Goal: Task Accomplishment & Management: Complete application form

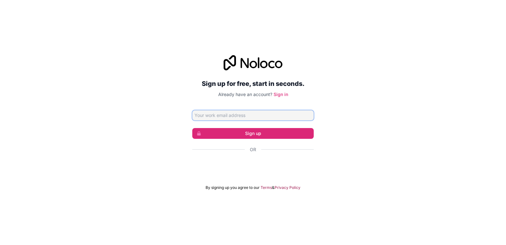
paste input "[EMAIL_ADDRESS][DOMAIN_NAME]"
type input "[EMAIL_ADDRESS][DOMAIN_NAME]"
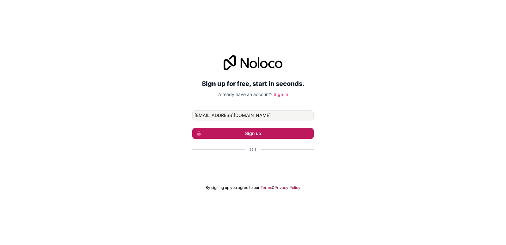
click at [264, 138] on button "Sign up" at bounding box center [252, 133] width 121 height 11
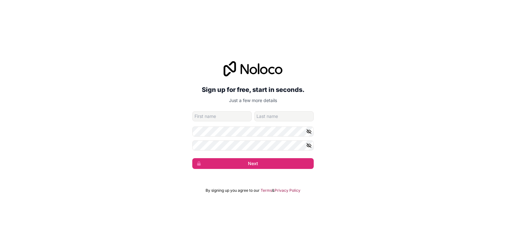
click at [227, 119] on input "given-name" at bounding box center [221, 116] width 59 height 10
click at [268, 116] on input "family-name" at bounding box center [283, 116] width 59 height 10
click at [236, 113] on input "given-name" at bounding box center [221, 116] width 59 height 10
click at [208, 112] on input "given-name" at bounding box center [221, 116] width 59 height 10
type input "[PERSON_NAME]"
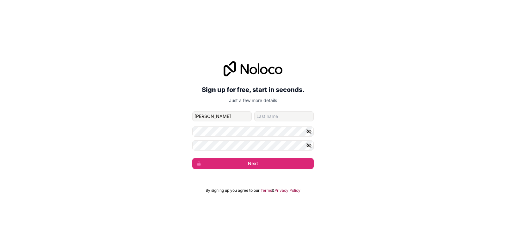
click at [248, 126] on form "[EMAIL_ADDRESS][DOMAIN_NAME] [PERSON_NAME] Next" at bounding box center [252, 140] width 121 height 58
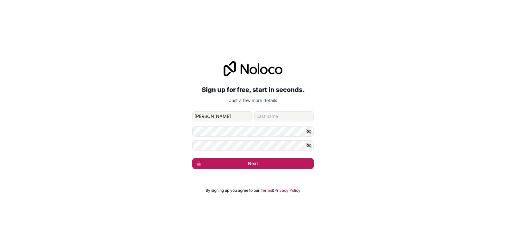
click at [212, 164] on button "Next" at bounding box center [252, 163] width 121 height 11
type input "ggs"
click at [268, 158] on button "Next" at bounding box center [252, 163] width 121 height 11
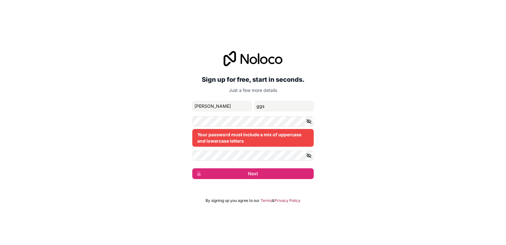
click at [309, 121] on icon "button" at bounding box center [309, 121] width 4 height 4
click at [309, 156] on icon "button" at bounding box center [309, 155] width 6 height 6
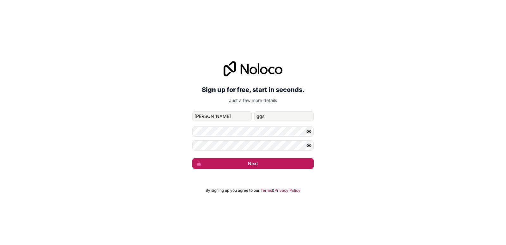
click at [261, 166] on button "Next" at bounding box center [252, 163] width 121 height 11
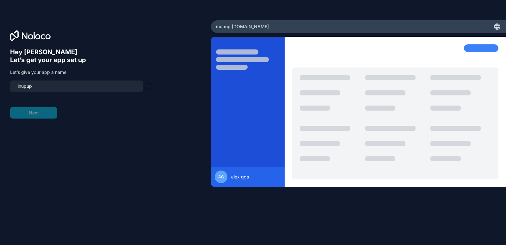
type input "inupup-app"
click at [49, 113] on button "Next" at bounding box center [33, 112] width 47 height 11
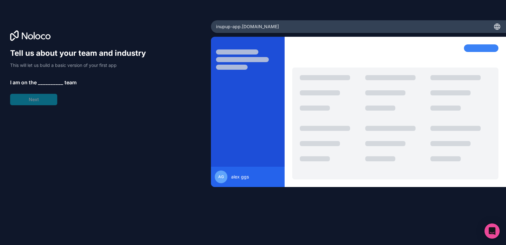
click at [31, 99] on div "Tell us about your team and industry This will let us build a basic version of …" at bounding box center [81, 76] width 142 height 57
click at [46, 77] on div "Tell us about your team and industry This will let us build a basic version of …" at bounding box center [81, 76] width 142 height 57
drag, startPoint x: 48, startPoint y: 81, endPoint x: 54, endPoint y: 84, distance: 6.5
click at [48, 82] on span "__________" at bounding box center [50, 82] width 25 height 8
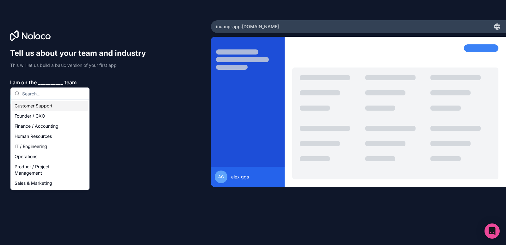
click at [145, 102] on div "Tell us about your team and industry This will let us build a basic version of …" at bounding box center [81, 76] width 142 height 57
